Goal: Information Seeking & Learning: Check status

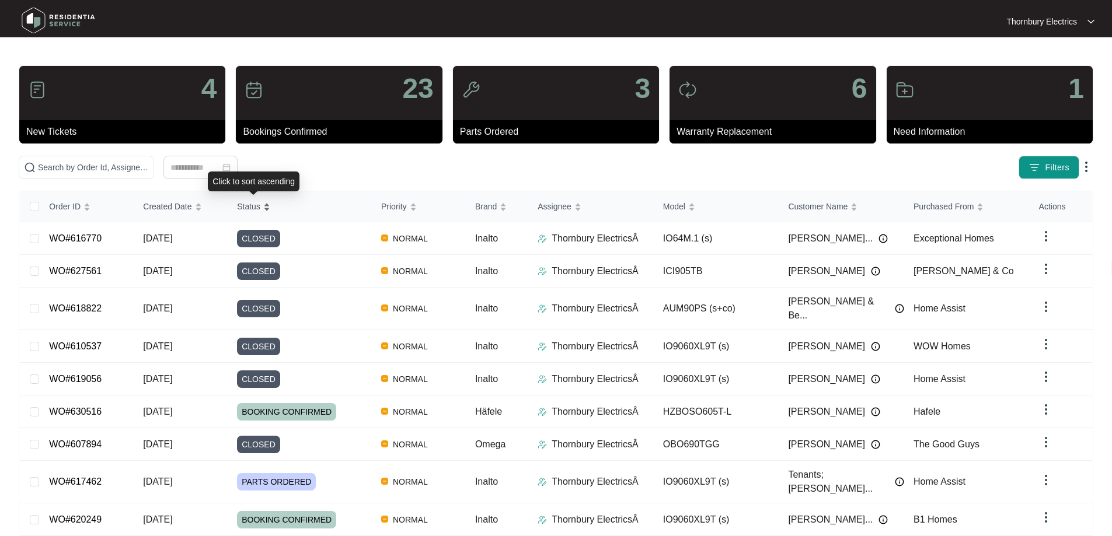
click at [266, 210] on div "Status" at bounding box center [253, 206] width 33 height 16
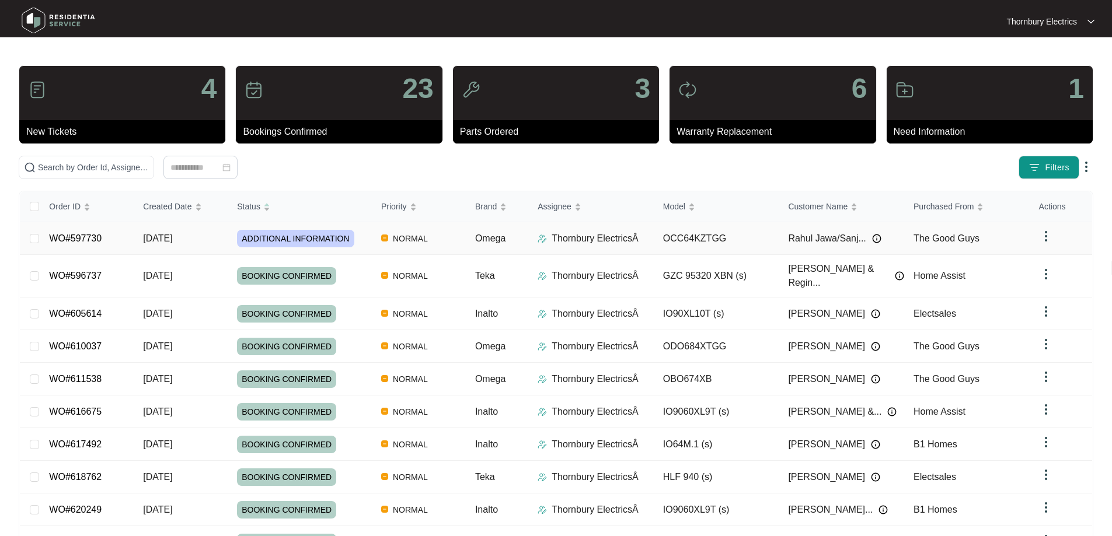
drag, startPoint x: 78, startPoint y: 236, endPoint x: 277, endPoint y: 239, distance: 199.0
drag, startPoint x: 277, startPoint y: 239, endPoint x: 81, endPoint y: 238, distance: 195.5
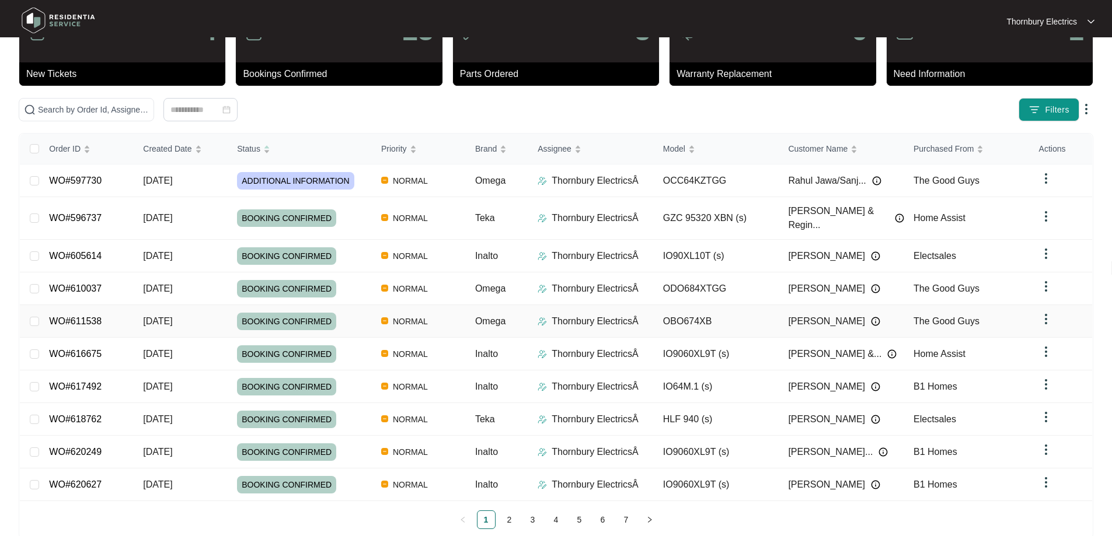
scroll to position [64, 0]
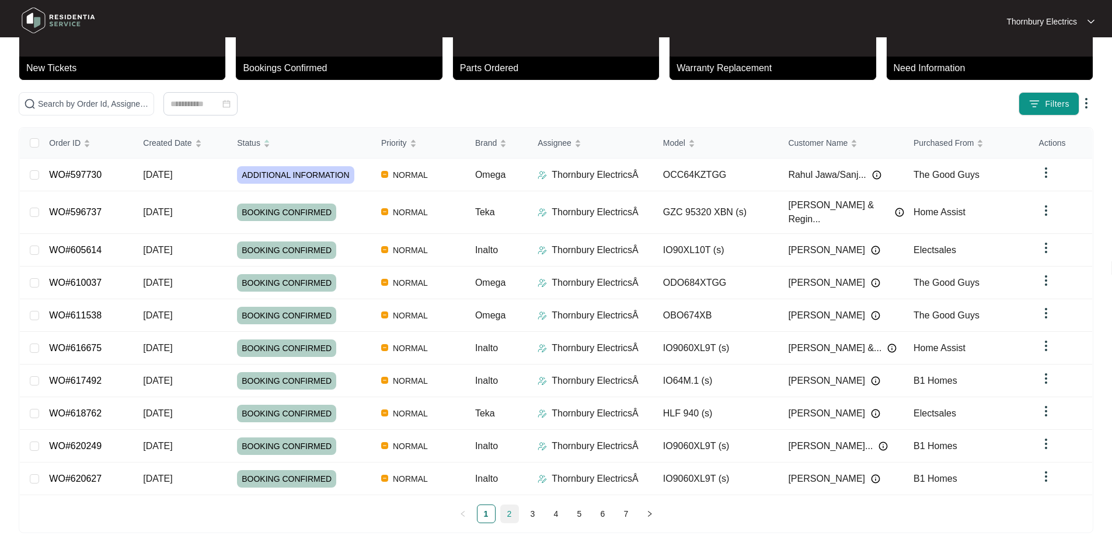
click at [506, 505] on link "2" at bounding box center [510, 514] width 18 height 18
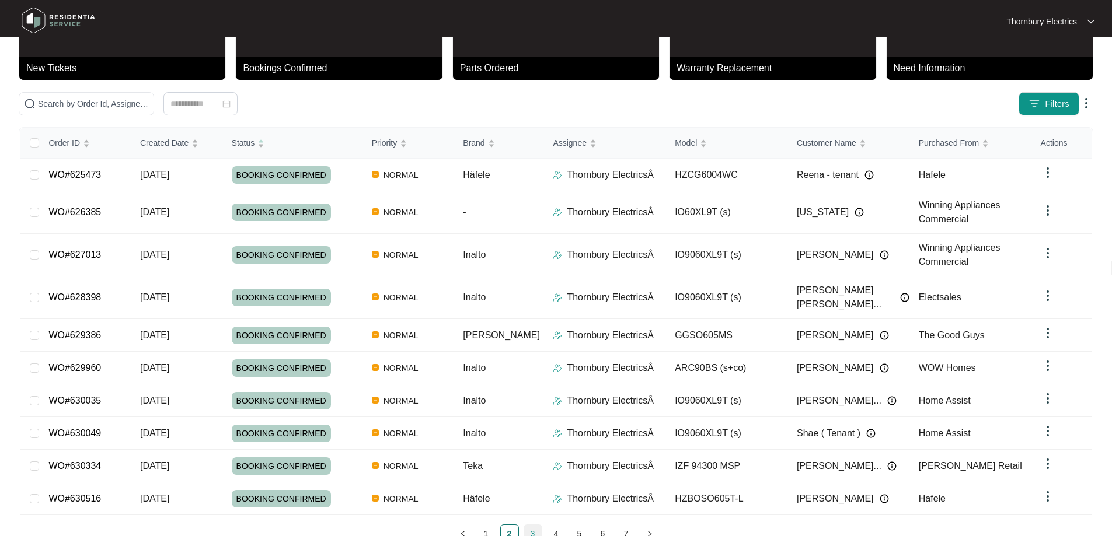
click at [531, 525] on link "3" at bounding box center [533, 534] width 18 height 18
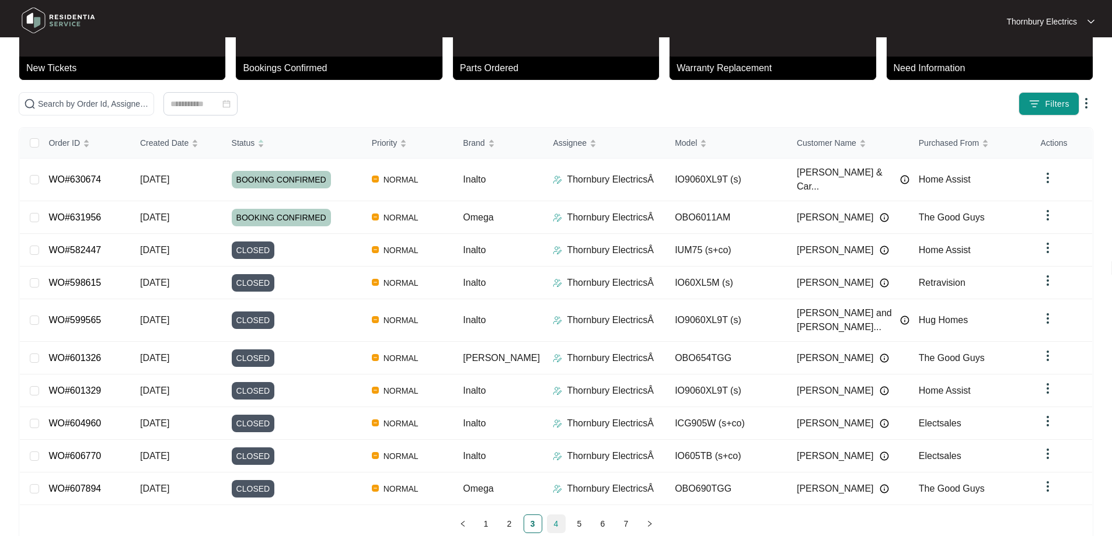
click at [558, 515] on link "4" at bounding box center [556, 524] width 18 height 18
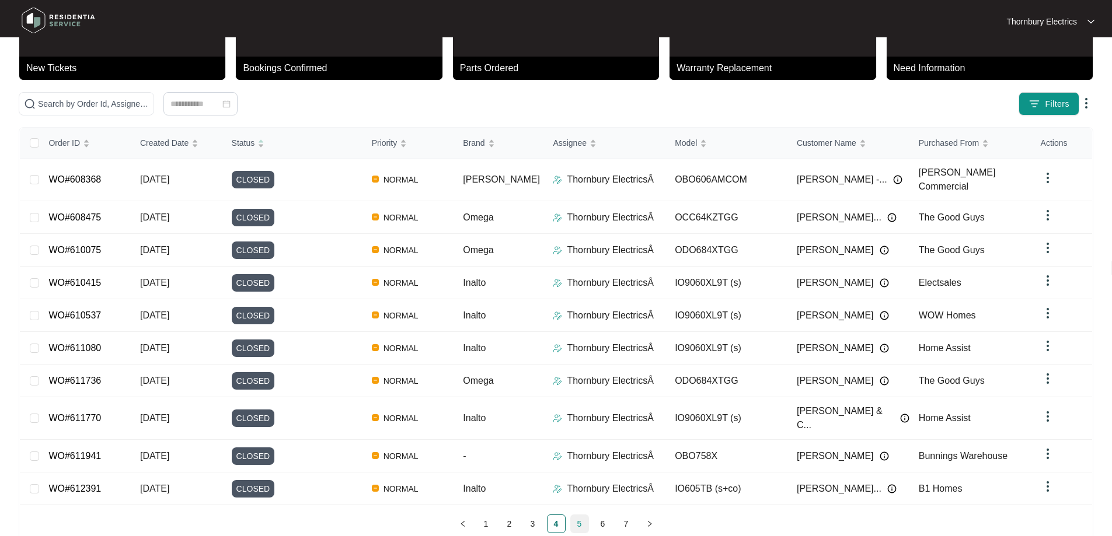
click at [581, 515] on link "5" at bounding box center [580, 524] width 18 height 18
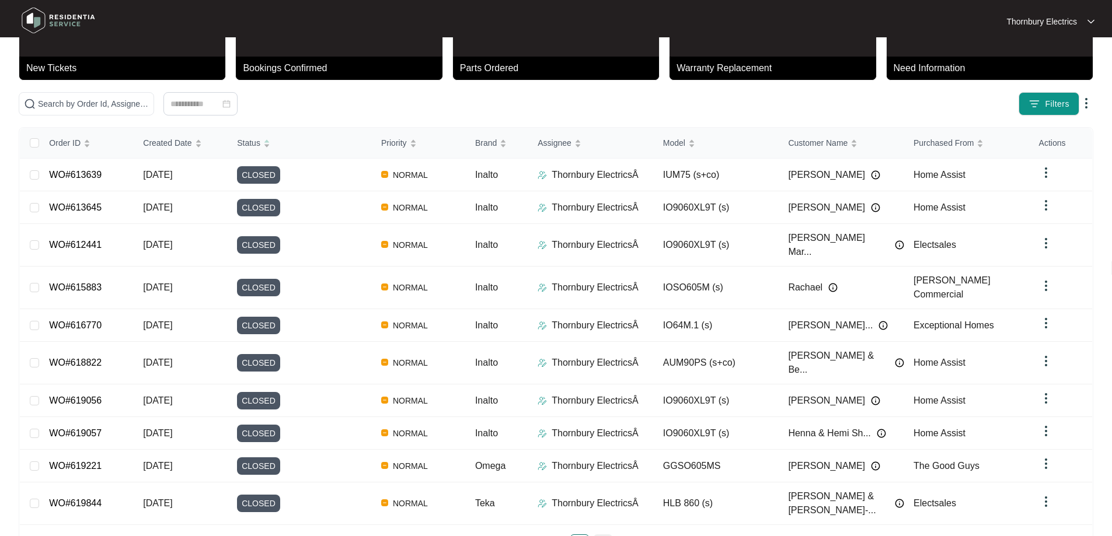
click at [598, 535] on link "6" at bounding box center [603, 544] width 18 height 18
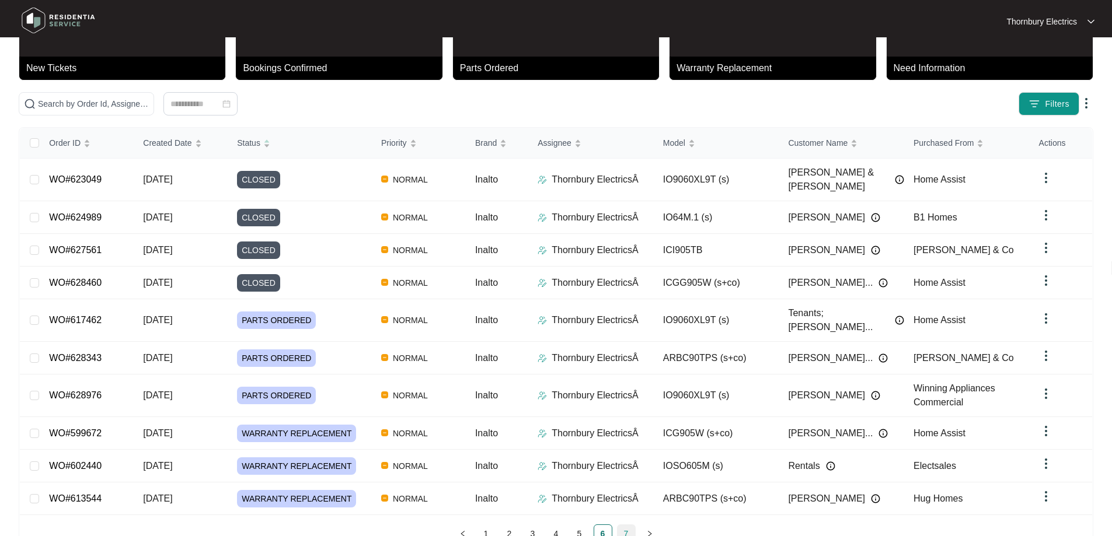
click at [624, 525] on link "7" at bounding box center [626, 534] width 18 height 18
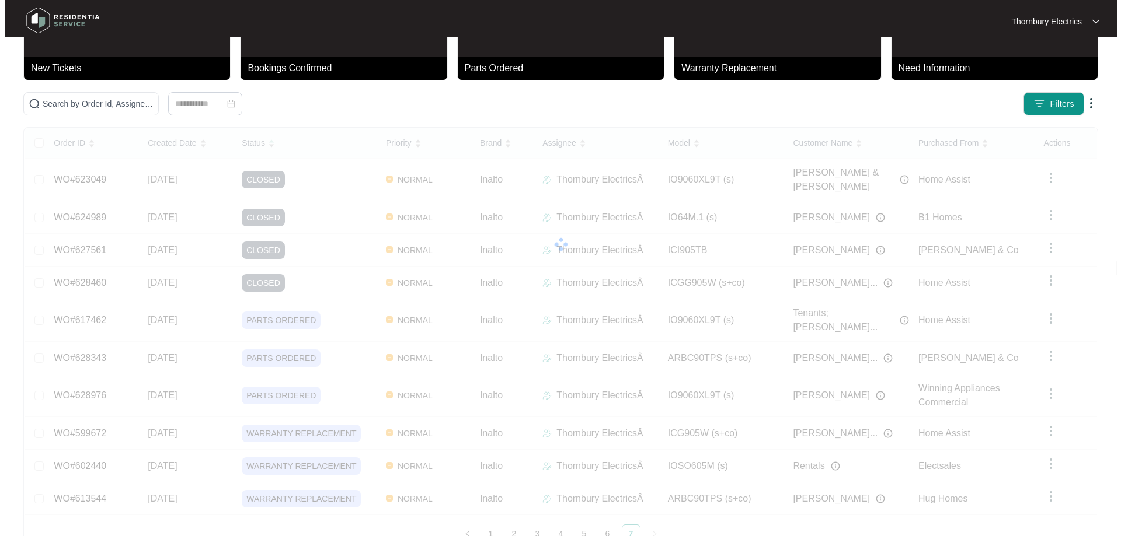
scroll to position [0, 0]
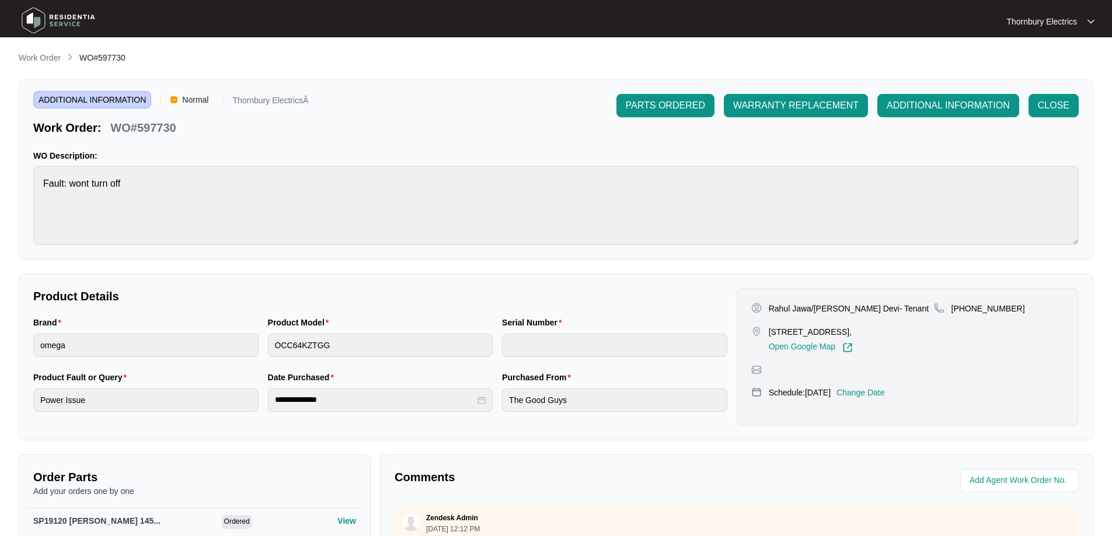
click at [155, 121] on p "WO#597730" at bounding box center [142, 128] width 65 height 16
copy p "597730"
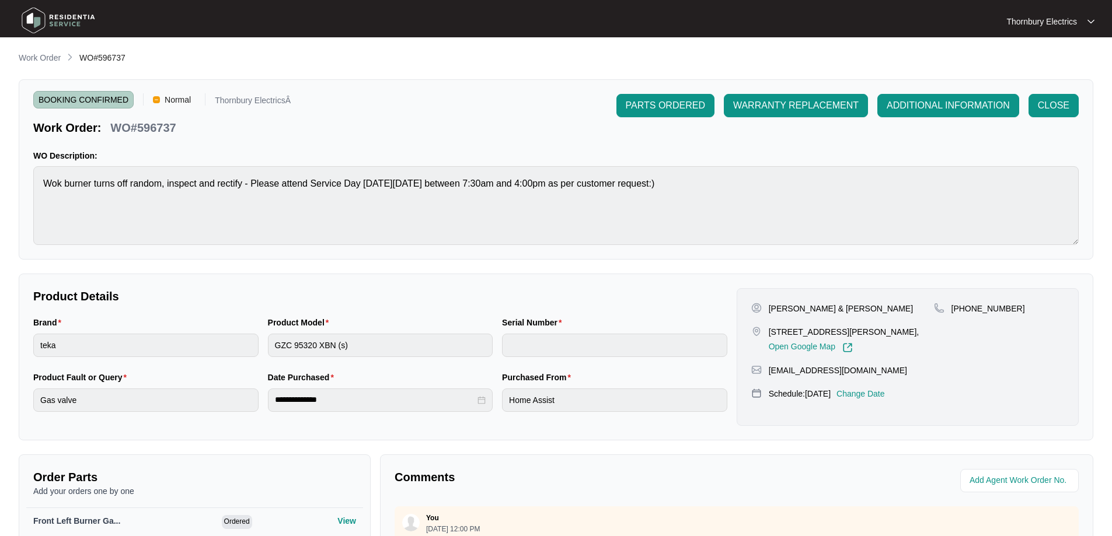
click at [159, 128] on p "WO#596737" at bounding box center [142, 128] width 65 height 16
copy p "596737"
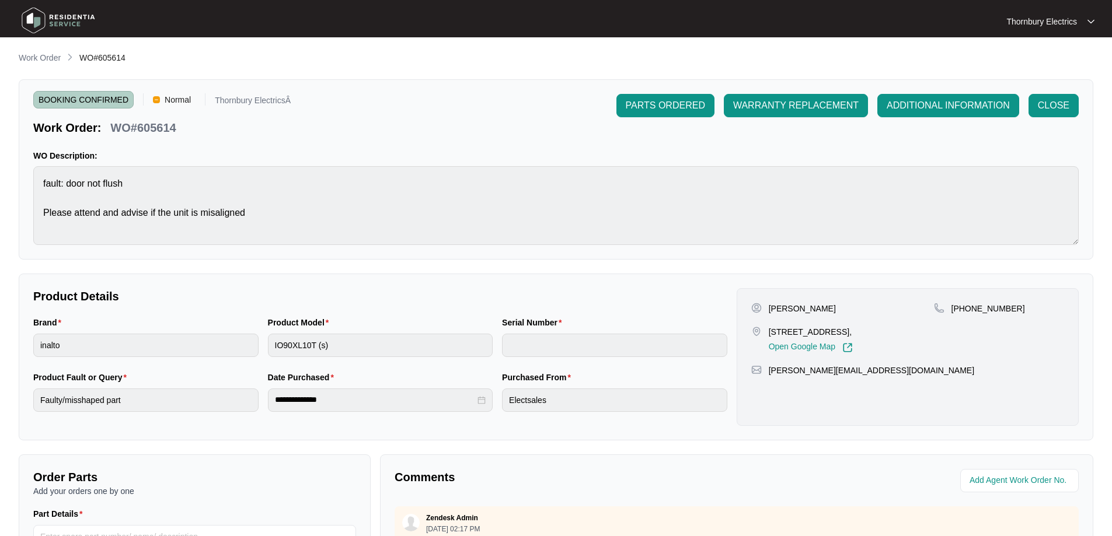
click at [151, 129] on p "WO#605614" at bounding box center [142, 128] width 65 height 16
copy p "605614"
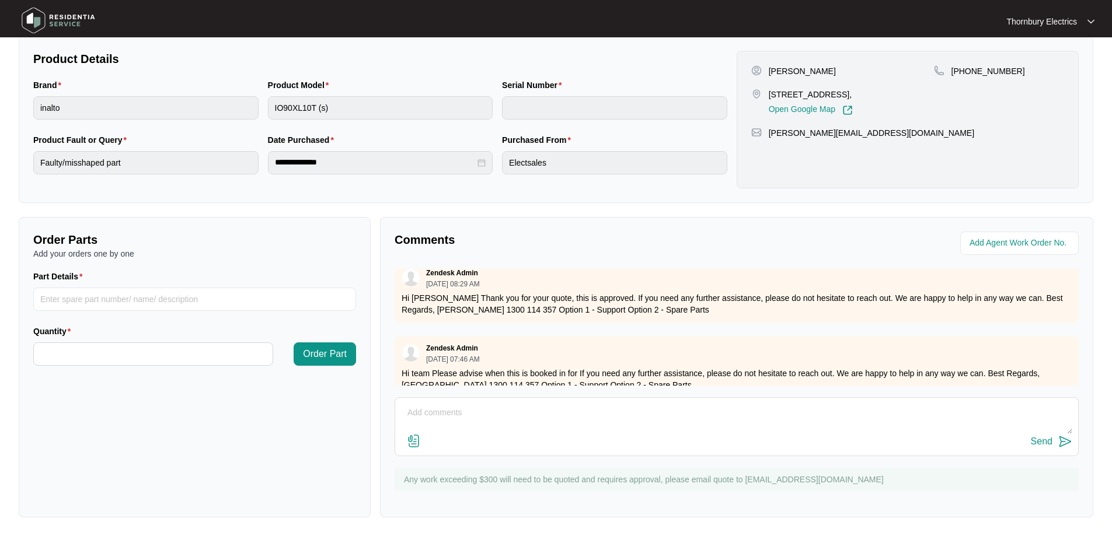
scroll to position [1441, 0]
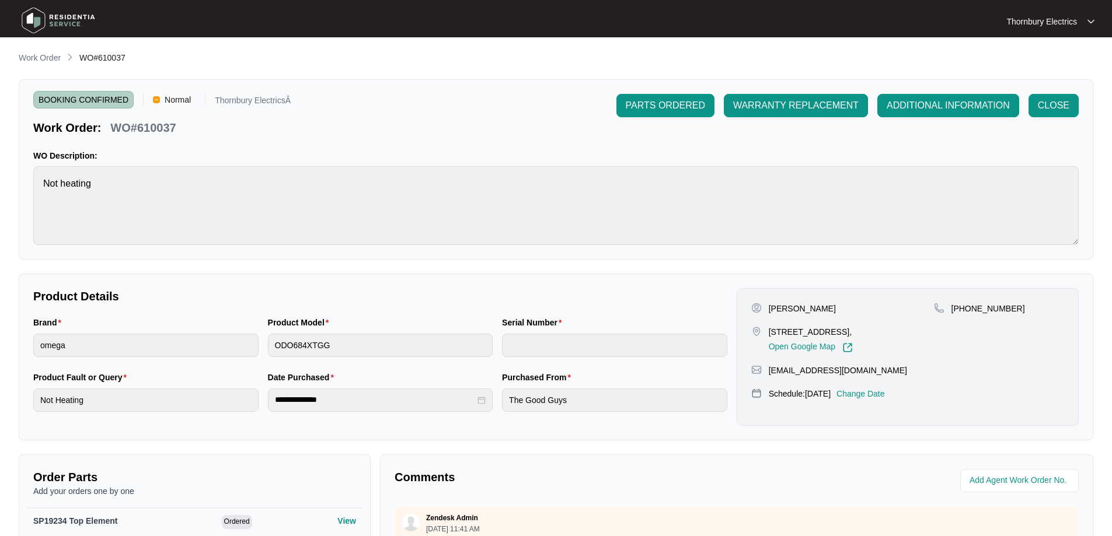
click at [153, 125] on p "WO#610037" at bounding box center [142, 128] width 65 height 16
copy p "610037"
